Goal: Transaction & Acquisition: Purchase product/service

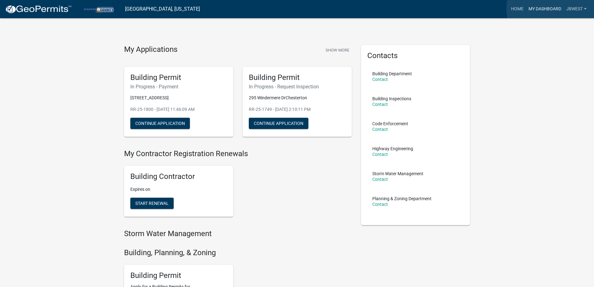
click at [554, 9] on link "My Dashboard" at bounding box center [545, 9] width 38 height 12
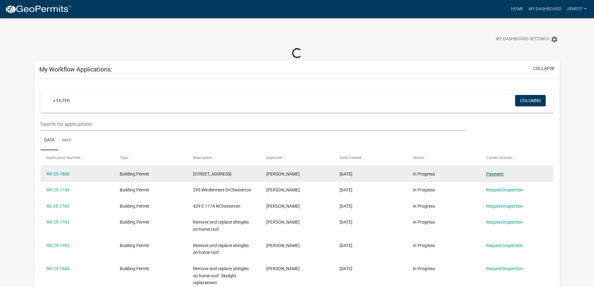
click at [501, 175] on link "Payment" at bounding box center [494, 173] width 17 height 5
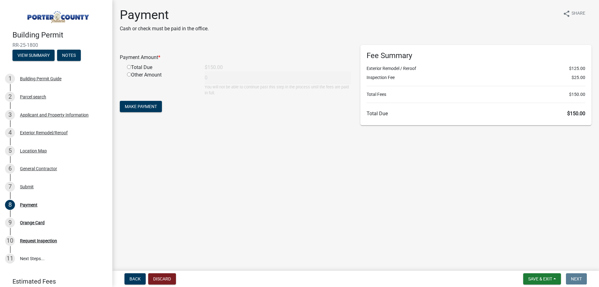
drag, startPoint x: 129, startPoint y: 68, endPoint x: 132, endPoint y: 81, distance: 13.9
click at [129, 68] on input "radio" at bounding box center [129, 67] width 4 height 4
radio input "true"
type input "150"
click at [136, 108] on span "Make Payment" at bounding box center [141, 106] width 32 height 5
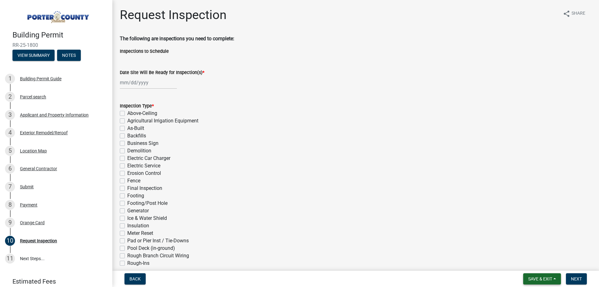
click at [530, 275] on button "Save & Exit" at bounding box center [542, 278] width 38 height 11
click at [528, 260] on button "Save & Exit" at bounding box center [536, 262] width 50 height 15
